Goal: Navigation & Orientation: Find specific page/section

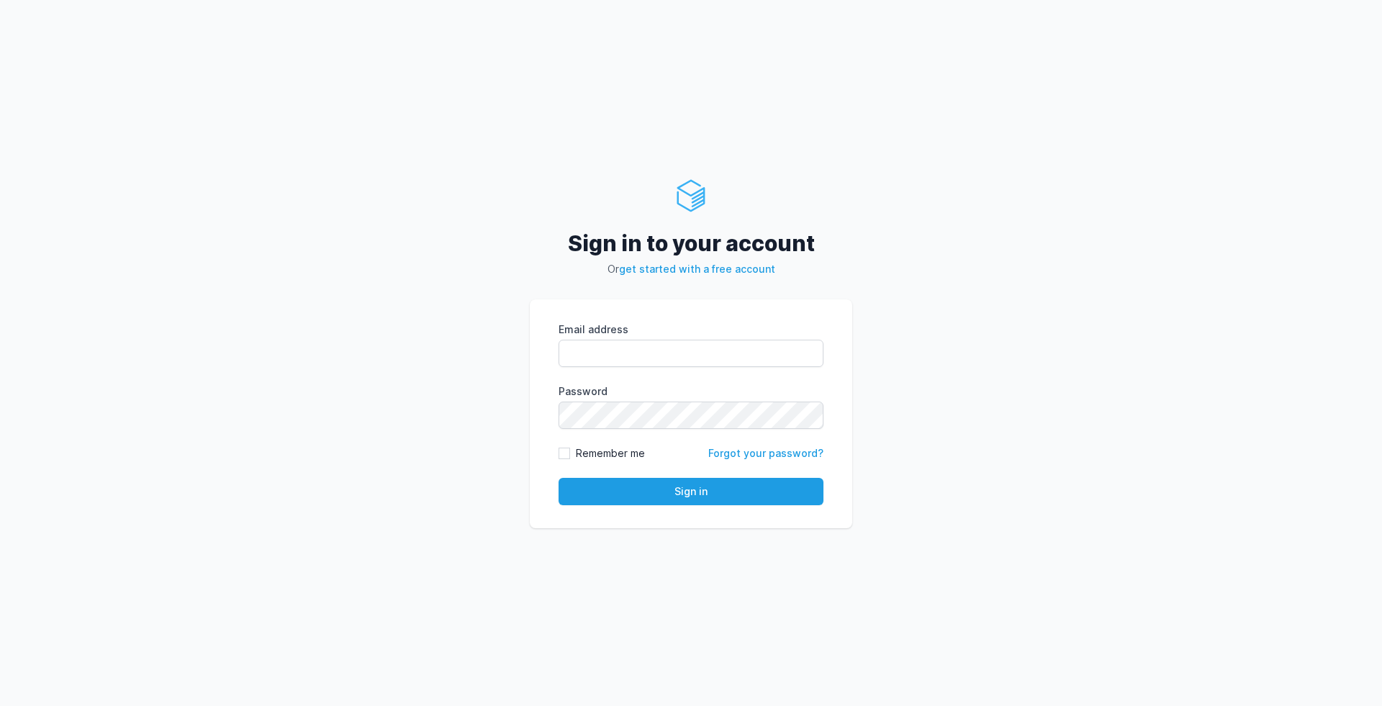
type input "lukasz@sology.eu"
click at [585, 456] on label "Remember me" at bounding box center [610, 453] width 69 height 14
click at [570, 456] on input "Remember me" at bounding box center [565, 454] width 12 height 12
checkbox input "true"
click at [595, 487] on button "Sign in" at bounding box center [691, 491] width 265 height 27
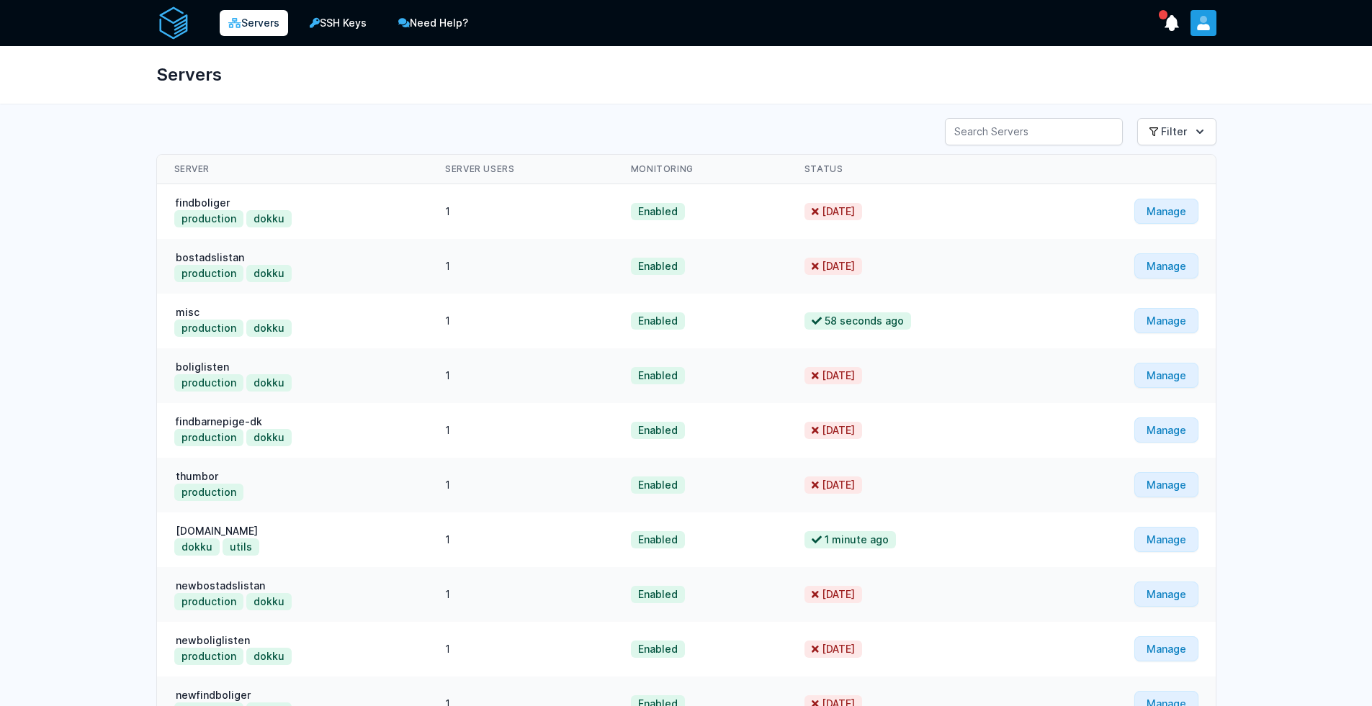
click at [1200, 28] on icon "User menu" at bounding box center [1203, 27] width 13 height 6
click at [590, 43] on div "Servers SSH Keys Need Help? Show Notifications Notifications Unread Notificatio…" at bounding box center [686, 23] width 1060 height 46
click at [328, 28] on link "SSH Keys" at bounding box center [338, 23] width 77 height 29
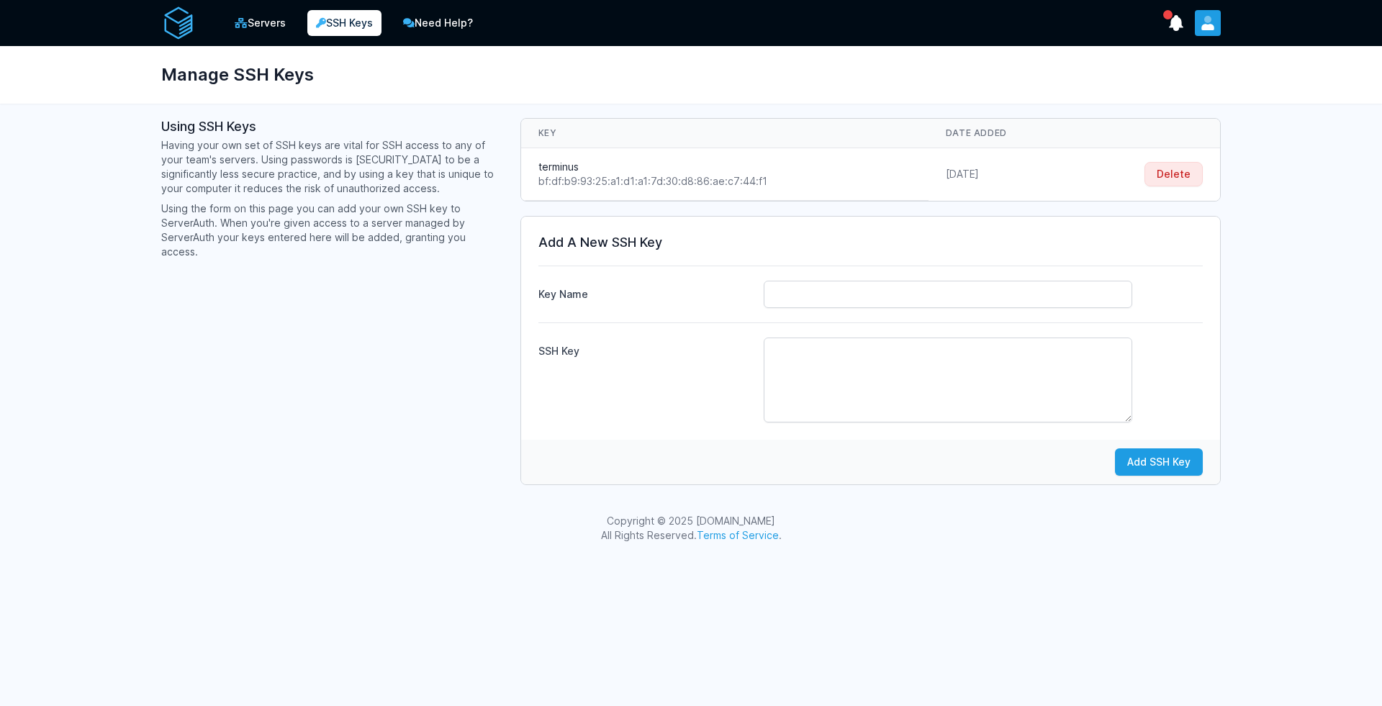
click at [1207, 22] on icon "User menu" at bounding box center [1208, 19] width 7 height 7
click at [1165, 58] on link "Your Profile" at bounding box center [1152, 58] width 138 height 26
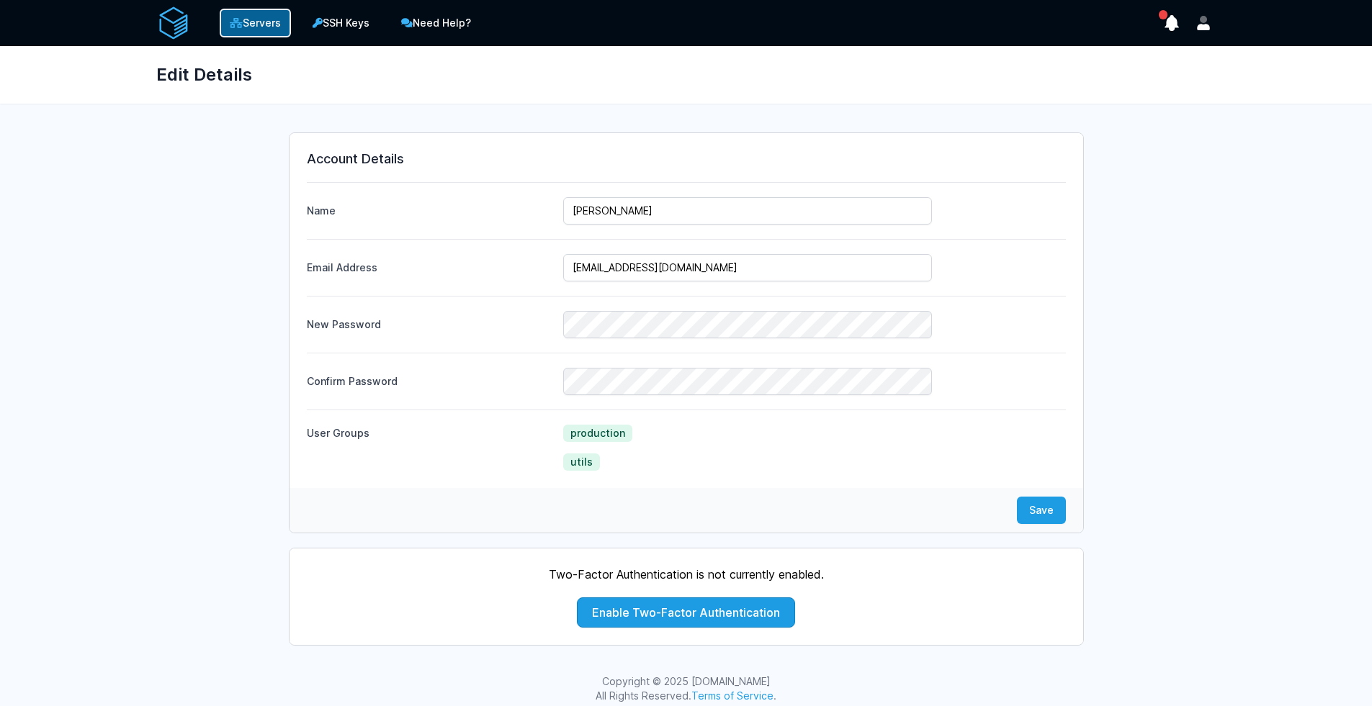
click at [265, 30] on link "Servers" at bounding box center [255, 23] width 71 height 29
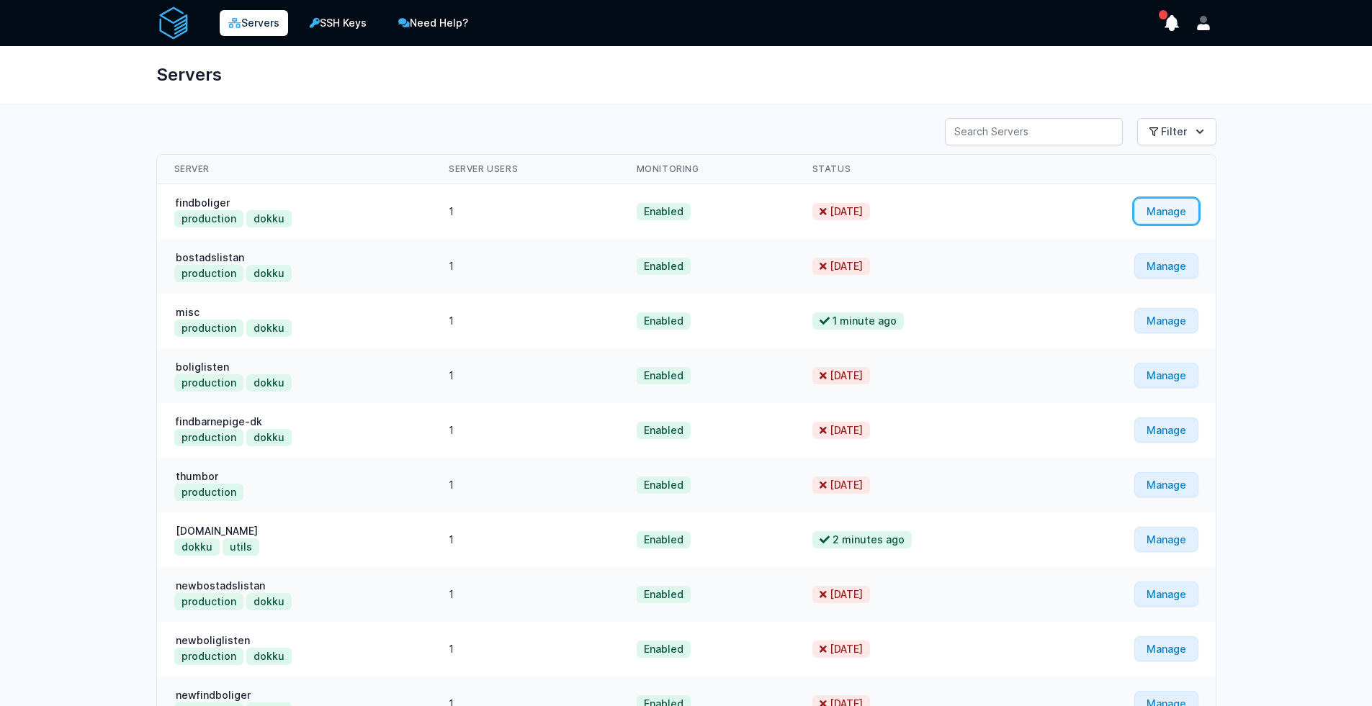
click at [1158, 219] on link "Manage" at bounding box center [1166, 211] width 64 height 25
click at [1175, 31] on icon "show notifications" at bounding box center [1171, 23] width 20 height 20
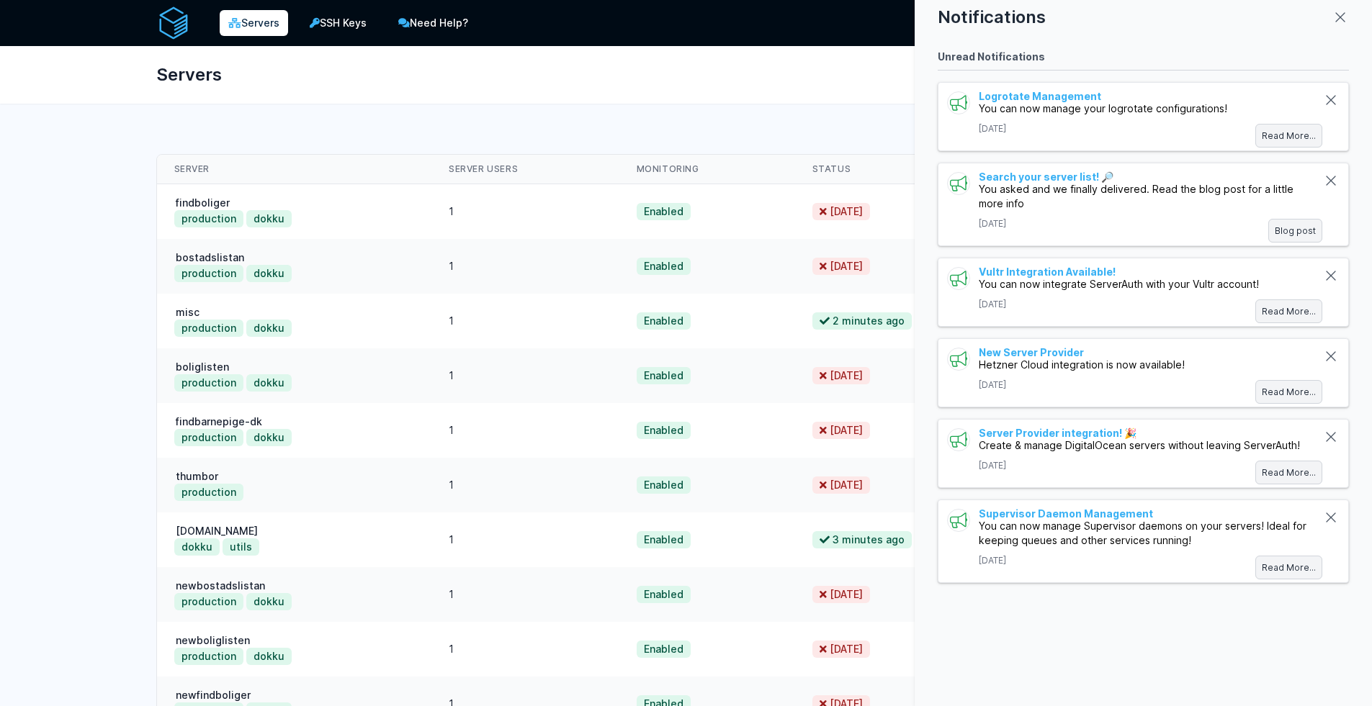
click at [873, 86] on div at bounding box center [686, 353] width 1372 height 706
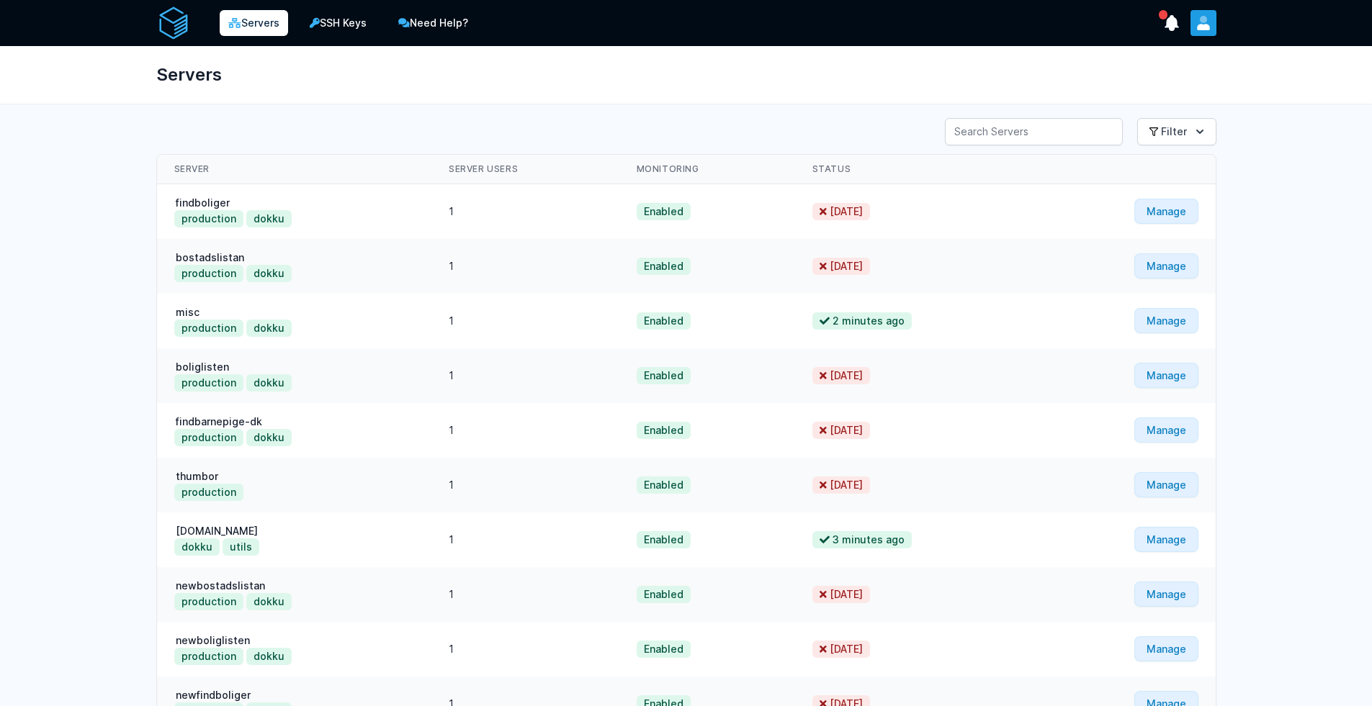
click at [1197, 27] on icon "User menu" at bounding box center [1203, 27] width 13 height 6
